Goal: Communication & Community: Answer question/provide support

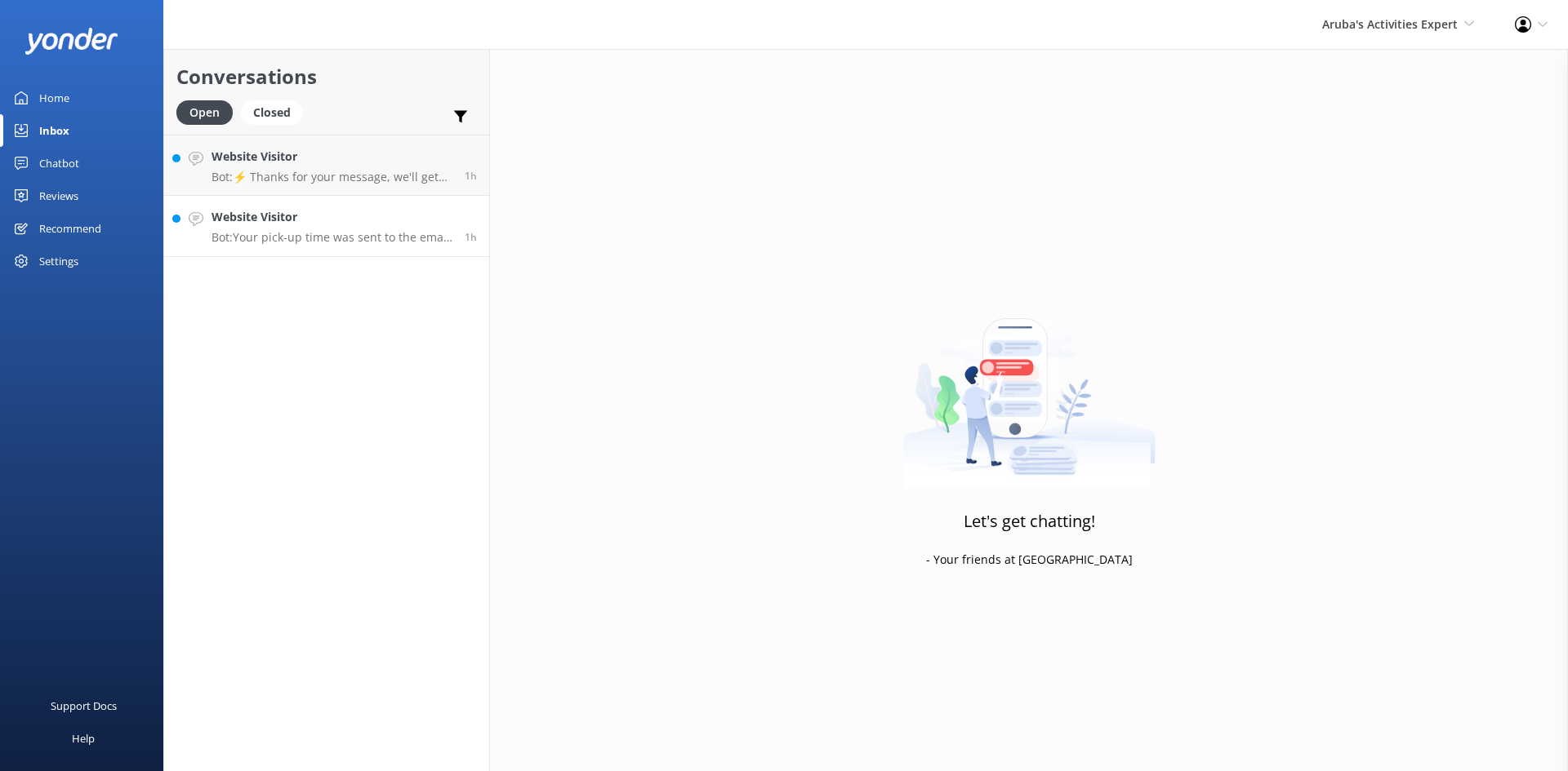
click at [357, 215] on h4 "Website Visitor" at bounding box center [332, 217] width 241 height 18
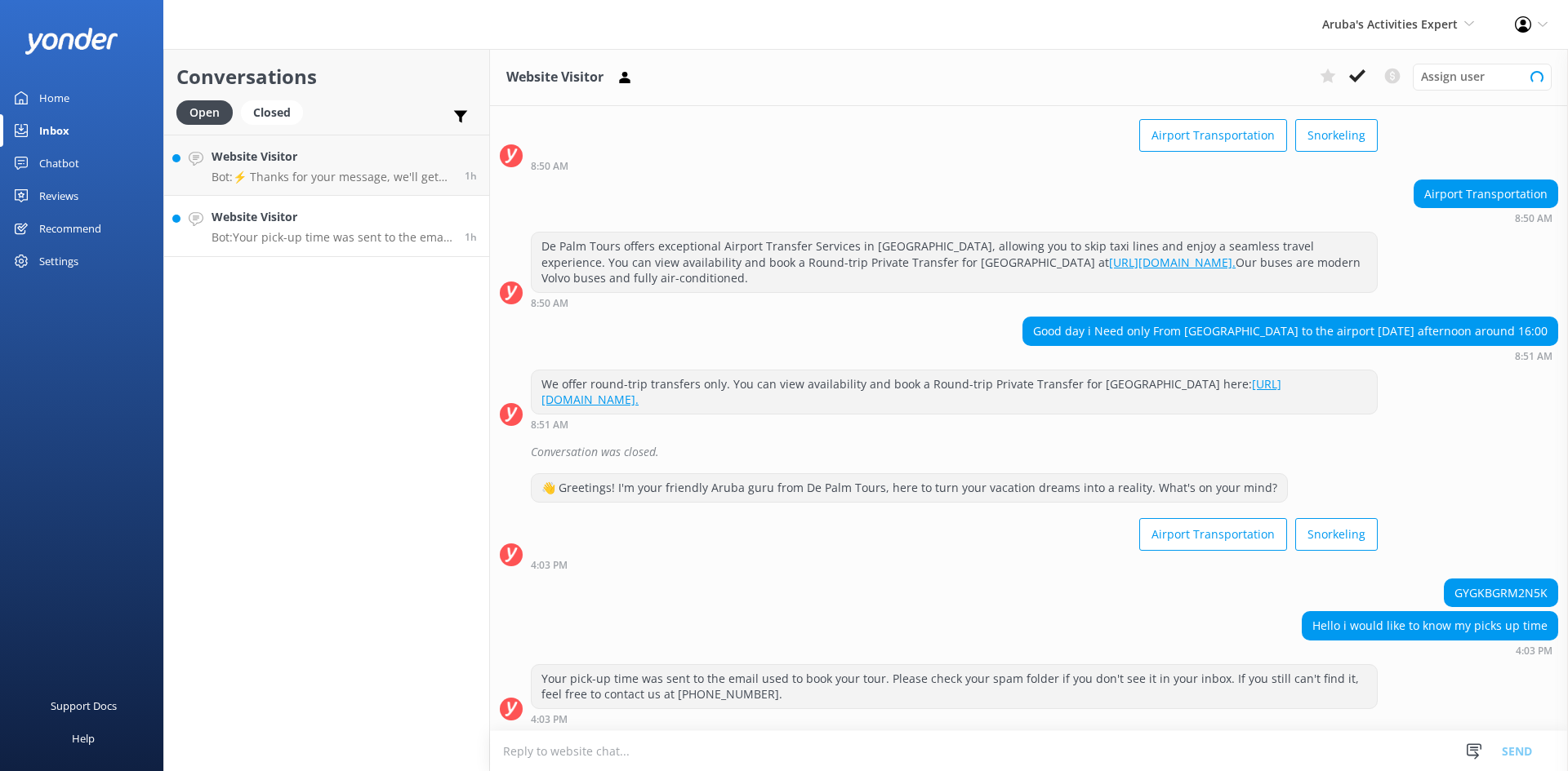
scroll to position [77, 0]
